Goal: Task Accomplishment & Management: Manage account settings

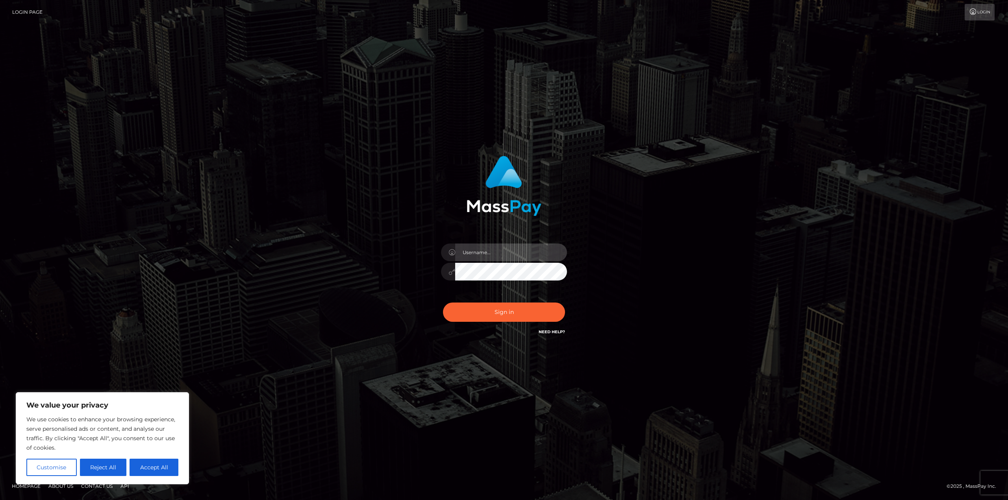
click at [501, 255] on input "text" at bounding box center [511, 253] width 112 height 18
type input "[EMAIL_ADDRESS][DOMAIN_NAME]"
click at [550, 333] on link "Need Help?" at bounding box center [551, 331] width 26 height 5
click at [556, 332] on link "Need Help?" at bounding box center [551, 331] width 26 height 5
click at [637, 274] on div "[EMAIL_ADDRESS][DOMAIN_NAME]" at bounding box center [503, 250] width 449 height 200
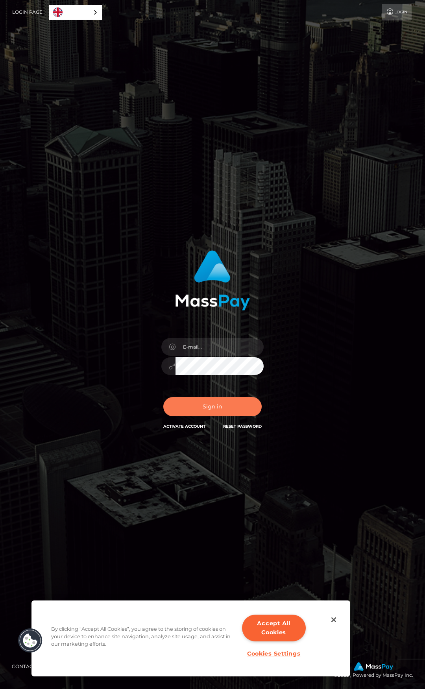
type input "[EMAIL_ADDRESS][DOMAIN_NAME]"
click at [215, 406] on button "Sign in" at bounding box center [212, 406] width 98 height 19
